Goal: Task Accomplishment & Management: Complete application form

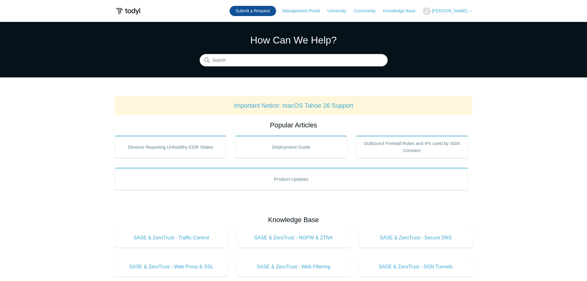
click at [269, 14] on link "Submit a Request" at bounding box center [253, 11] width 47 height 10
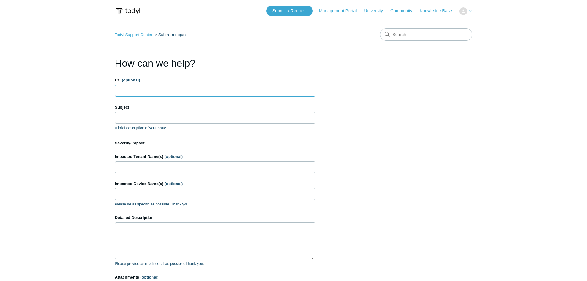
click at [175, 91] on input "CC (optional)" at bounding box center [215, 91] width 200 height 12
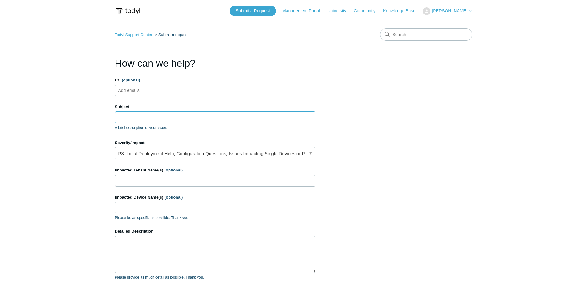
click at [165, 116] on input "Subject" at bounding box center [215, 117] width 200 height 12
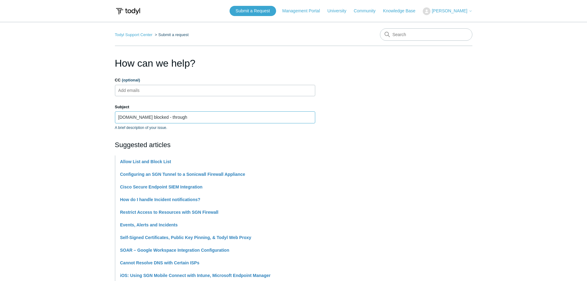
drag, startPoint x: 156, startPoint y: 117, endPoint x: 136, endPoint y: 117, distance: 20.3
click at [136, 117] on input "www.wefourm.com blocked - through" at bounding box center [215, 117] width 200 height 12
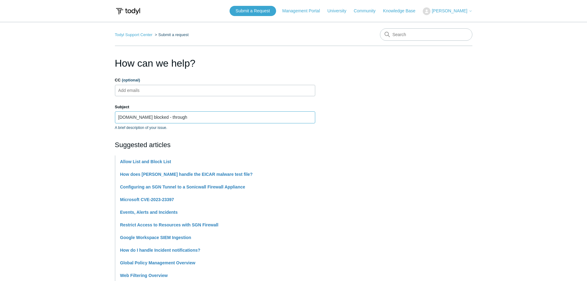
click at [200, 117] on input "www.weforum.org blocked - through" at bounding box center [215, 117] width 200 height 12
type input "www.weforum.org blocked - through"
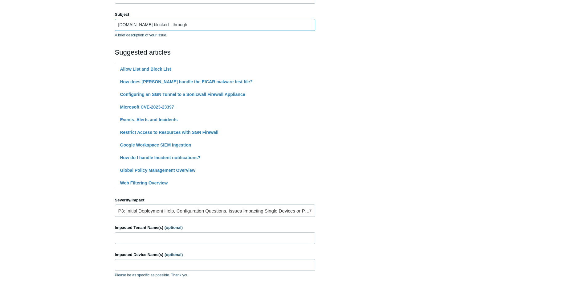
scroll to position [216, 0]
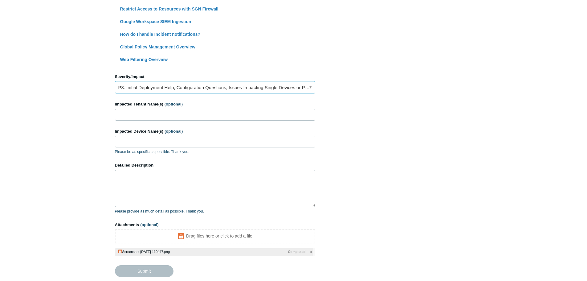
click at [199, 88] on link "P3: Initial Deployment Help, Configuration Questions, Issues Impacting Single D…" at bounding box center [215, 87] width 200 height 12
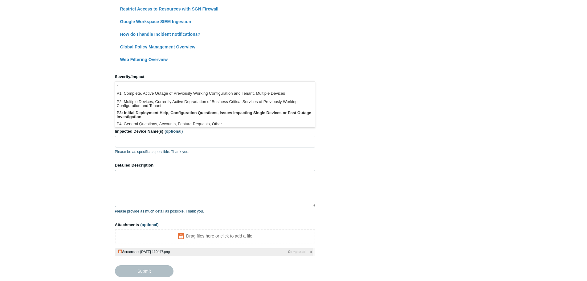
click at [92, 109] on main "Todyl Support Center Submit a request How can we help? CC (optional) Add emails…" at bounding box center [293, 45] width 587 height 478
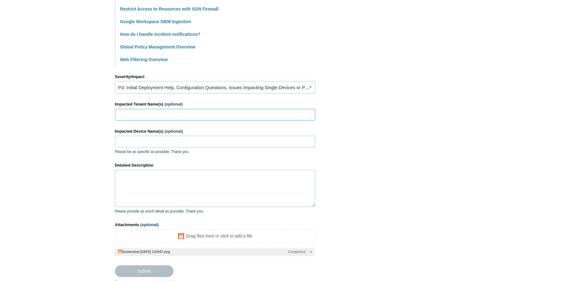
click at [180, 115] on input "Impacted Tenant Name(s) (optional)" at bounding box center [215, 115] width 200 height 12
type input "Invest [GEOGRAPHIC_DATA]"
click at [189, 139] on input "Impacted Device Name(s) (optional)" at bounding box center [215, 142] width 200 height 12
paste input "IA-02648"
type input "IA-02648"
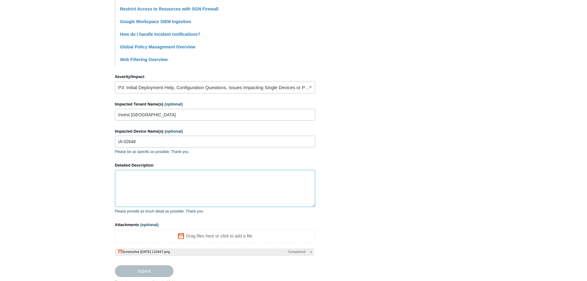
click at [171, 180] on textarea "Detailed Description" at bounding box center [215, 188] width 200 height 37
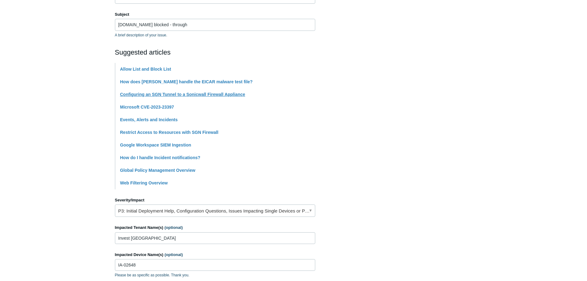
scroll to position [62, 0]
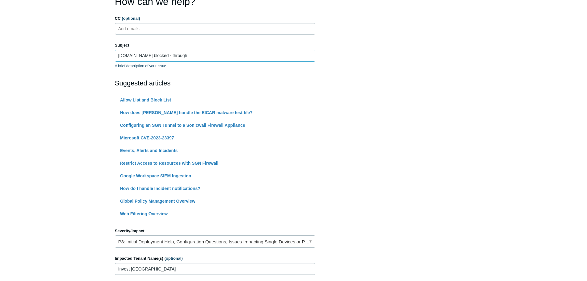
drag, startPoint x: 189, startPoint y: 55, endPoint x: 172, endPoint y: 56, distance: 16.7
click at [172, 56] on input "www.weforum.org blocked - through" at bounding box center [215, 56] width 200 height 12
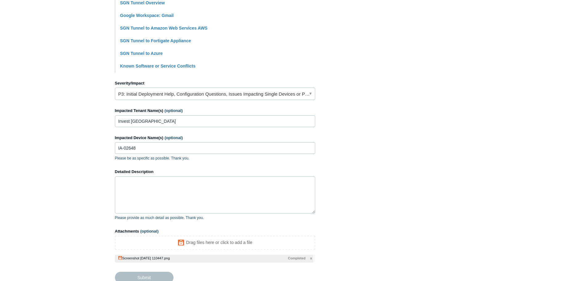
scroll to position [246, 0]
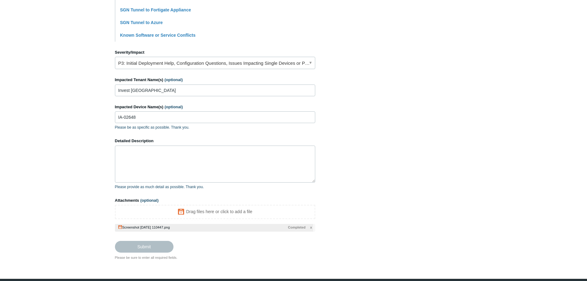
type input "[DOMAIN_NAME] blocked - Local routing policy setup"
click at [204, 163] on textarea "Detailed Description" at bounding box center [215, 163] width 200 height 37
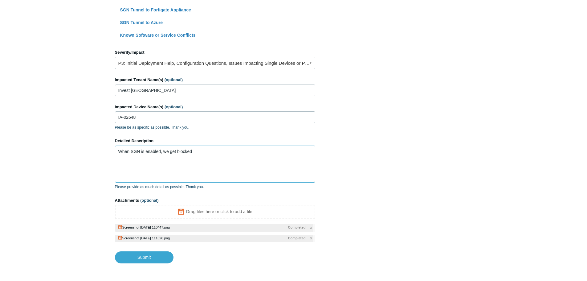
click at [216, 153] on textarea "When SGN is enabled, we get blocked" at bounding box center [215, 163] width 200 height 37
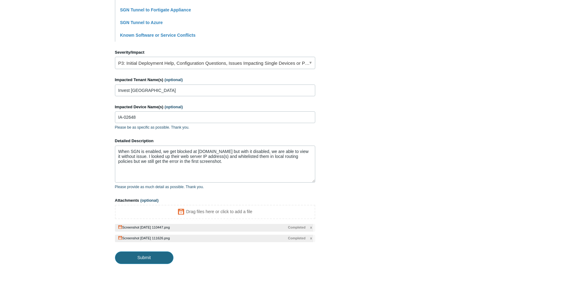
click at [144, 256] on input "Submit" at bounding box center [144, 257] width 59 height 12
type textarea "When SGN is enabled, we get blocked at www.wefourm.org but with it disabled, we…"
